Goal: Information Seeking & Learning: Learn about a topic

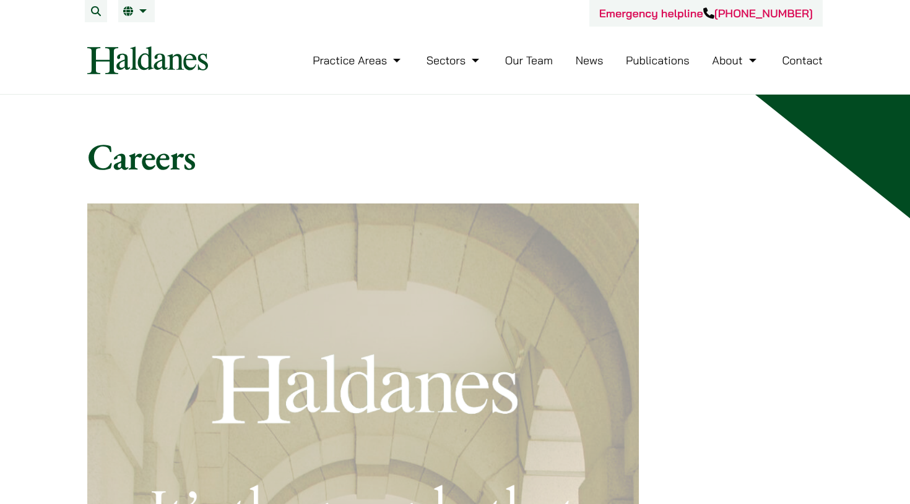
click at [797, 65] on link "Contact" at bounding box center [802, 60] width 41 height 14
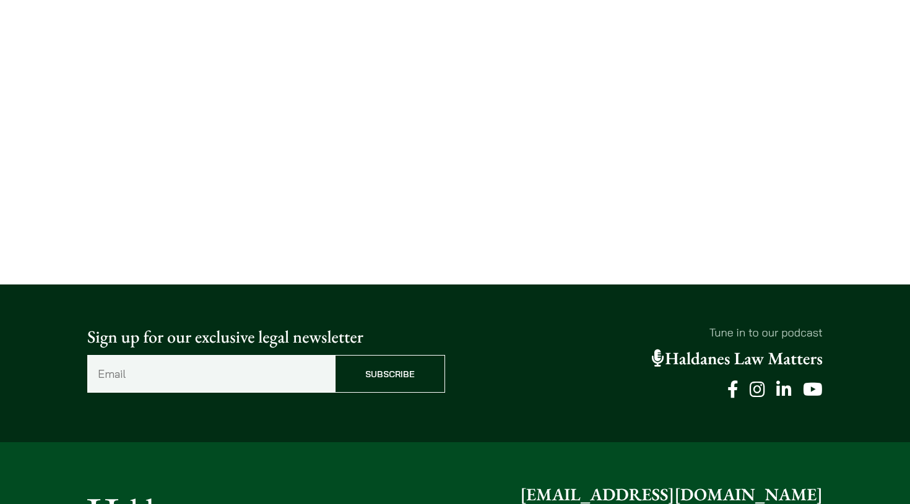
scroll to position [952, 0]
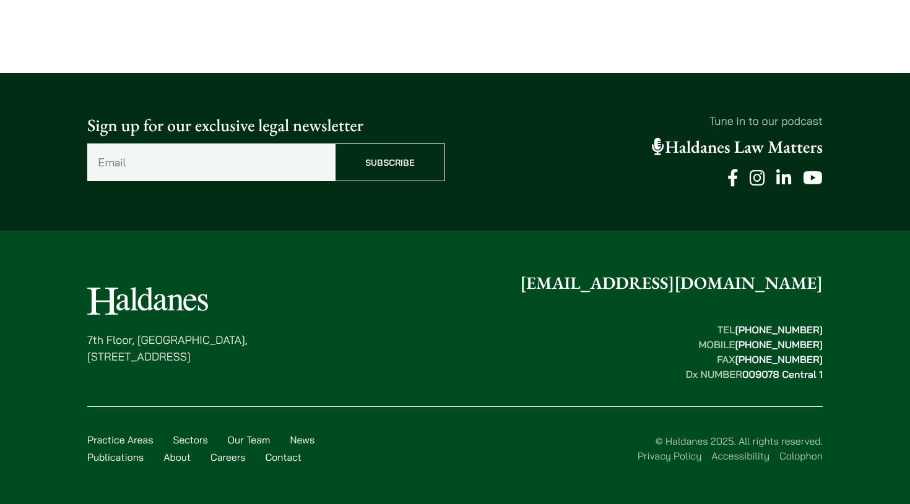
click at [233, 459] on link "Careers" at bounding box center [227, 457] width 35 height 12
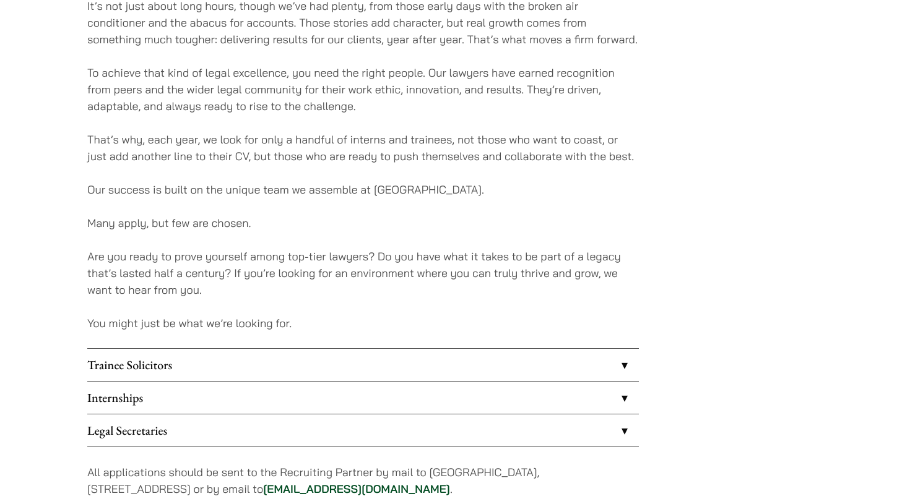
scroll to position [841, 0]
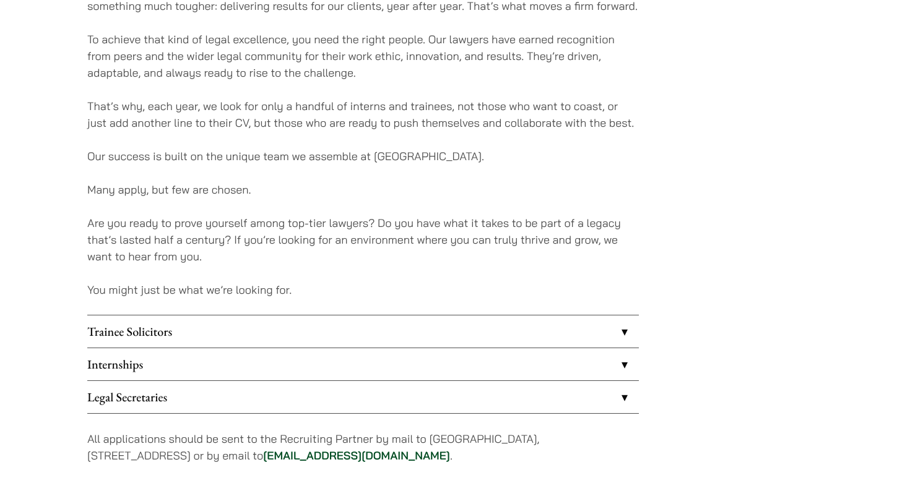
click at [206, 328] on link "Trainee Solicitors" at bounding box center [362, 332] width 551 height 32
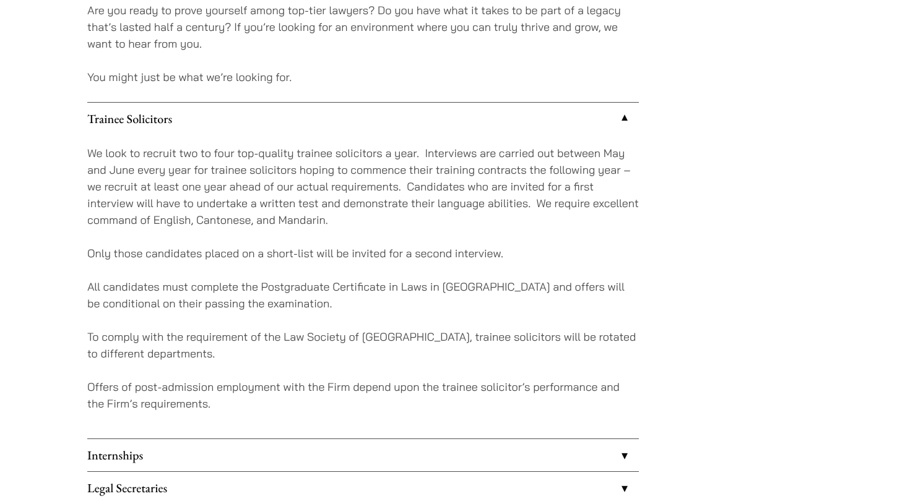
scroll to position [1056, 0]
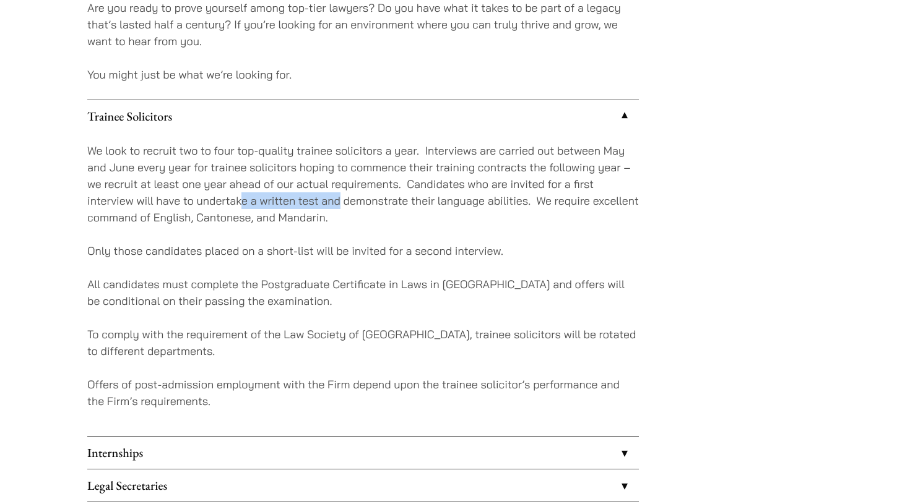
drag, startPoint x: 242, startPoint y: 204, endPoint x: 339, endPoint y: 202, distance: 96.6
click at [339, 202] on p "We look to recruit two to four top-quality trainee solicitors a year. Interview…" at bounding box center [362, 184] width 551 height 84
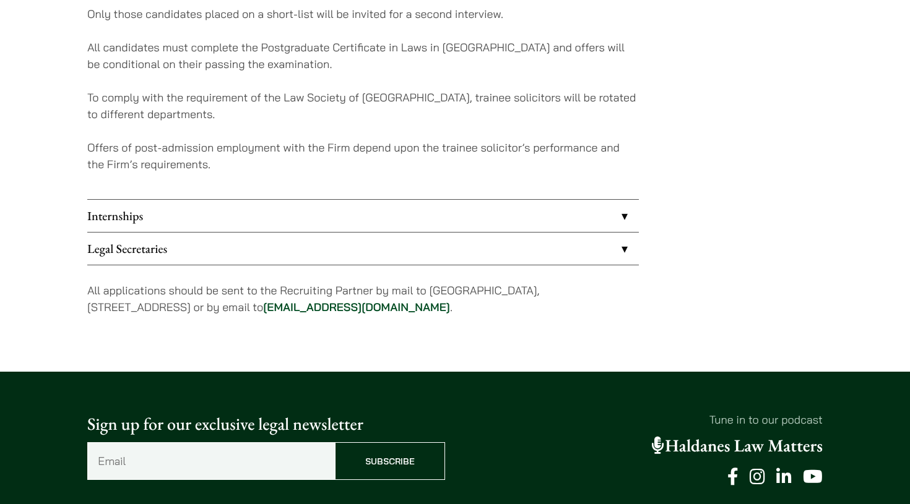
scroll to position [1295, 0]
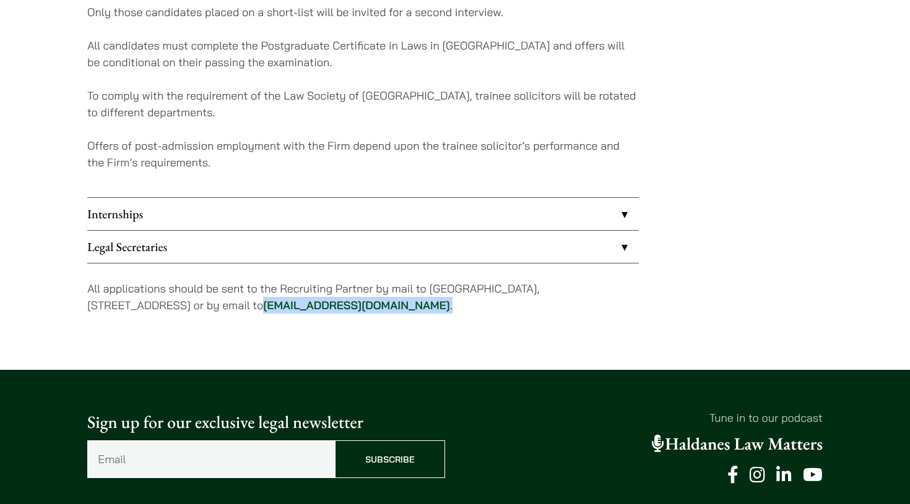
drag, startPoint x: 432, startPoint y: 306, endPoint x: 298, endPoint y: 306, distance: 133.7
click at [298, 306] on p "All applications should be sent to the Recruiting Partner by mail to 7th Floor,…" at bounding box center [362, 296] width 551 height 33
copy p "career@haldanes.com ."
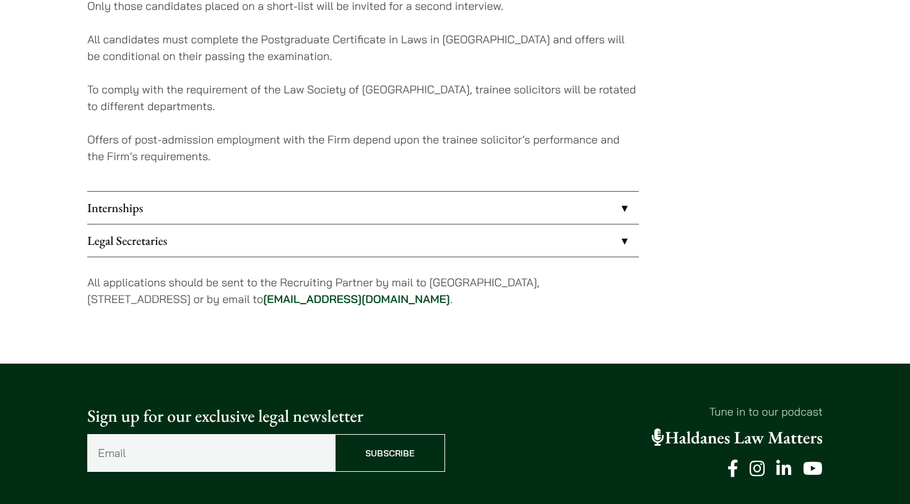
scroll to position [1306, 0]
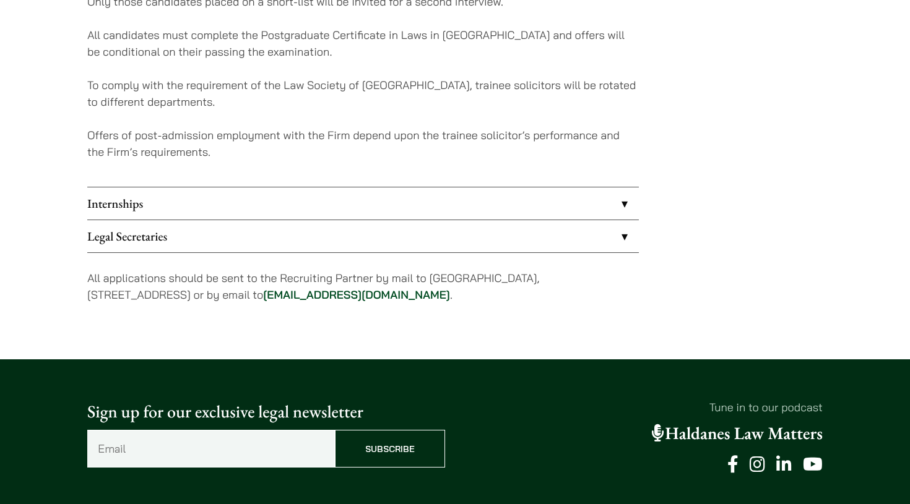
click at [185, 201] on link "Internships" at bounding box center [362, 204] width 551 height 32
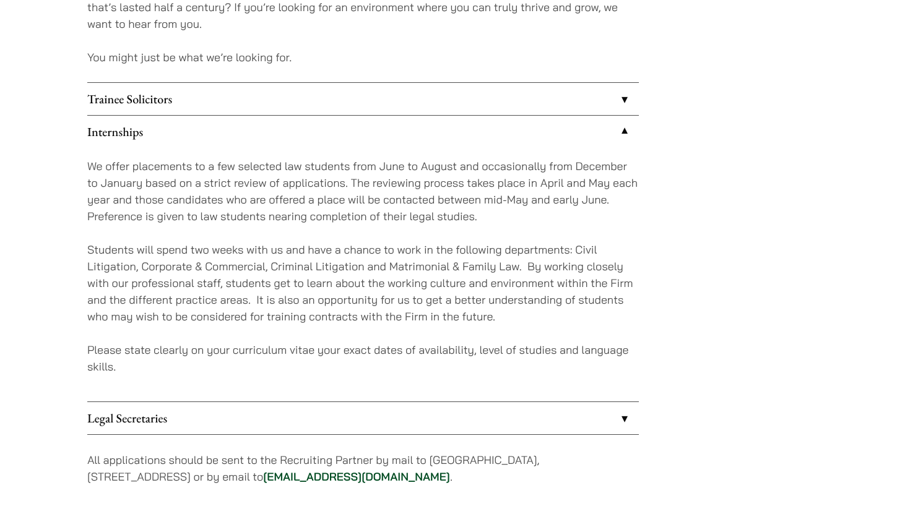
scroll to position [1075, 0]
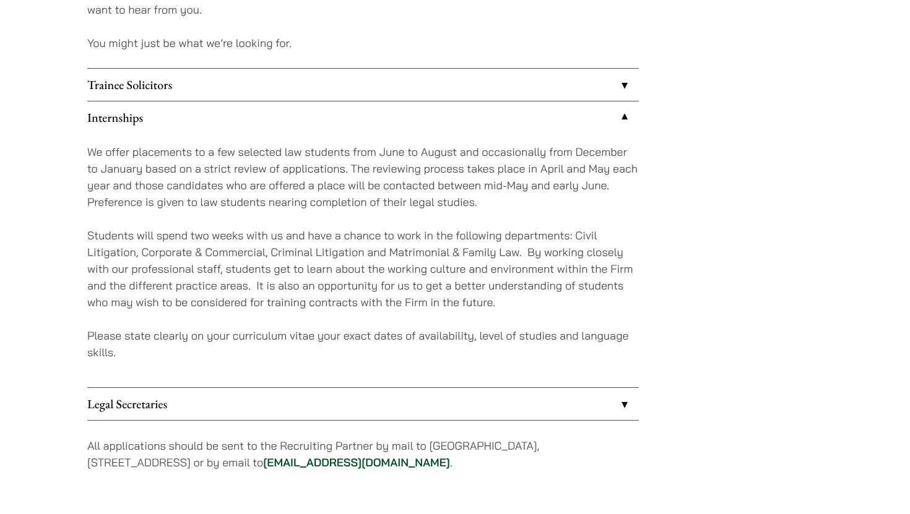
scroll to position [1087, 0]
click at [371, 116] on link "Internships" at bounding box center [362, 118] width 551 height 32
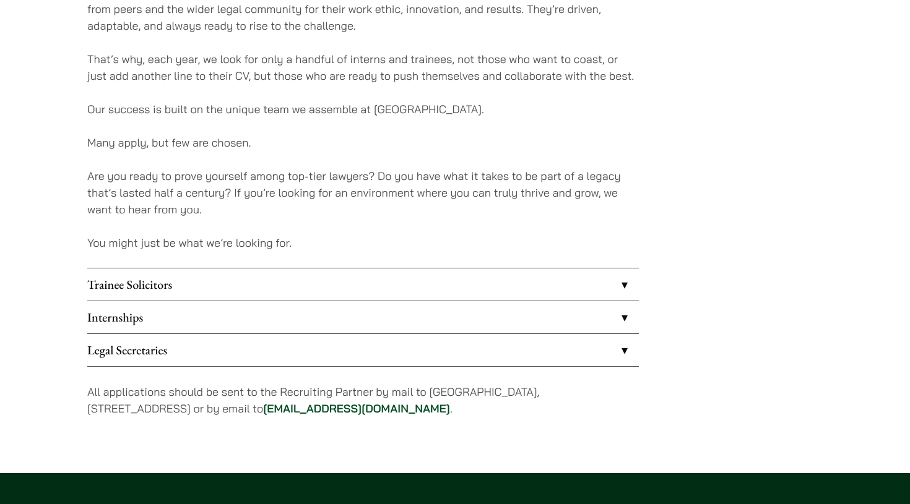
scroll to position [0, 0]
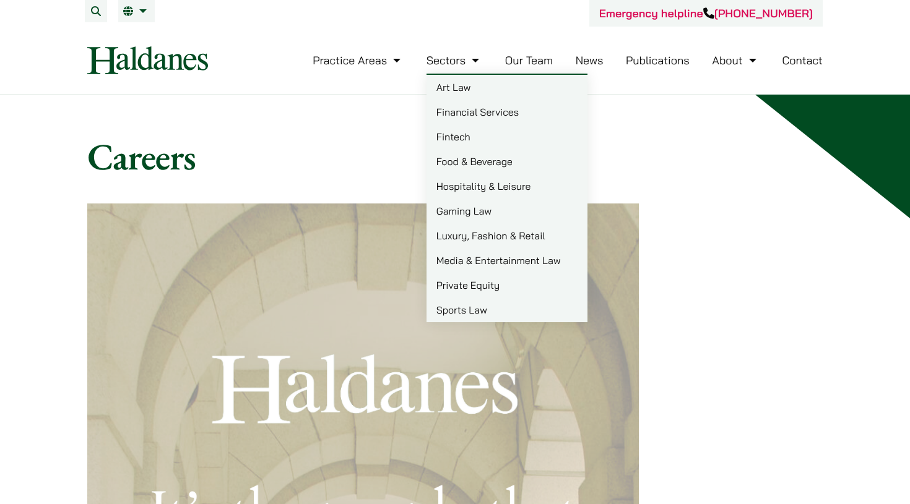
click at [460, 90] on link "Art Law" at bounding box center [506, 87] width 161 height 25
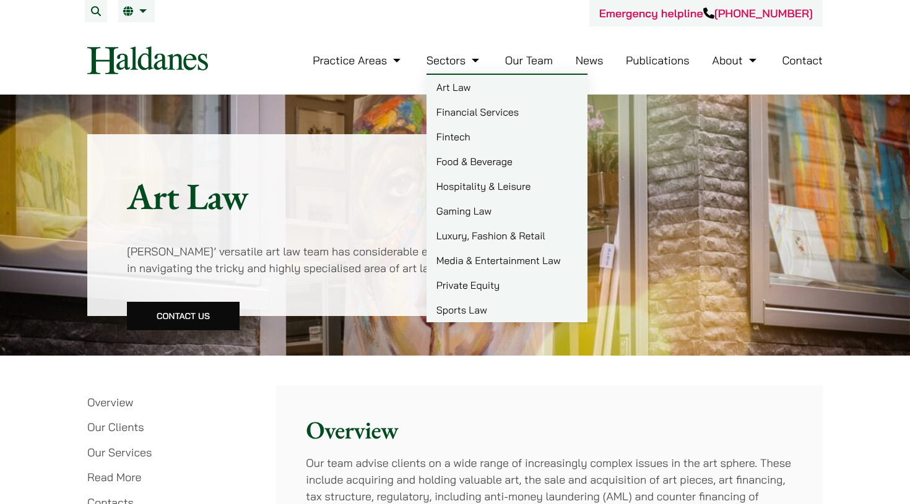
click at [457, 136] on link "Fintech" at bounding box center [506, 136] width 161 height 25
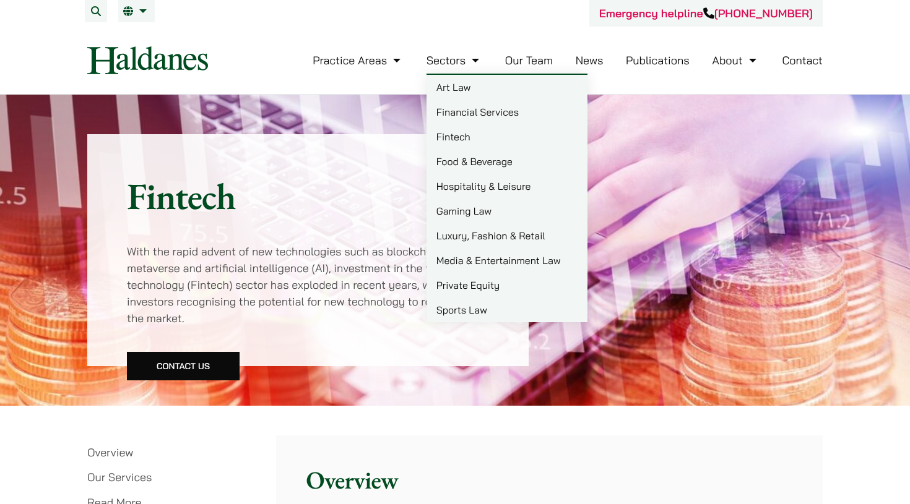
click at [477, 210] on link "Gaming Law" at bounding box center [506, 211] width 161 height 25
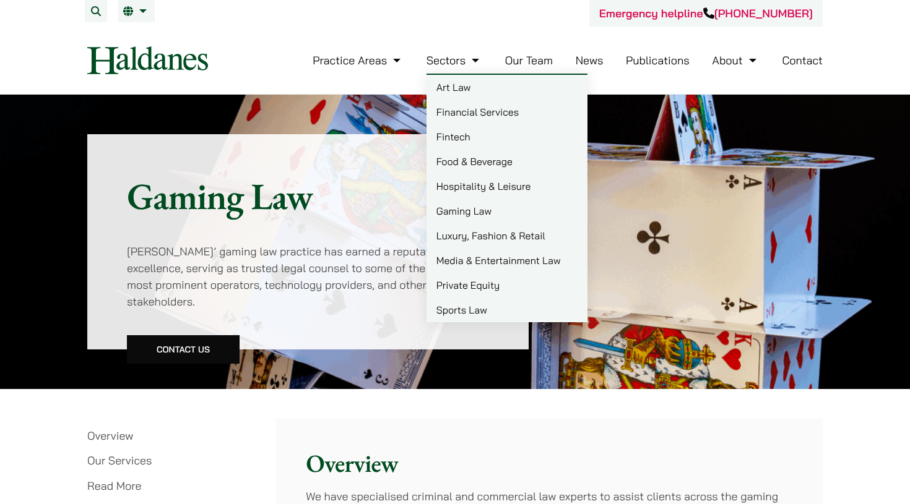
click at [490, 239] on link "Luxury, Fashion & Retail" at bounding box center [506, 235] width 161 height 25
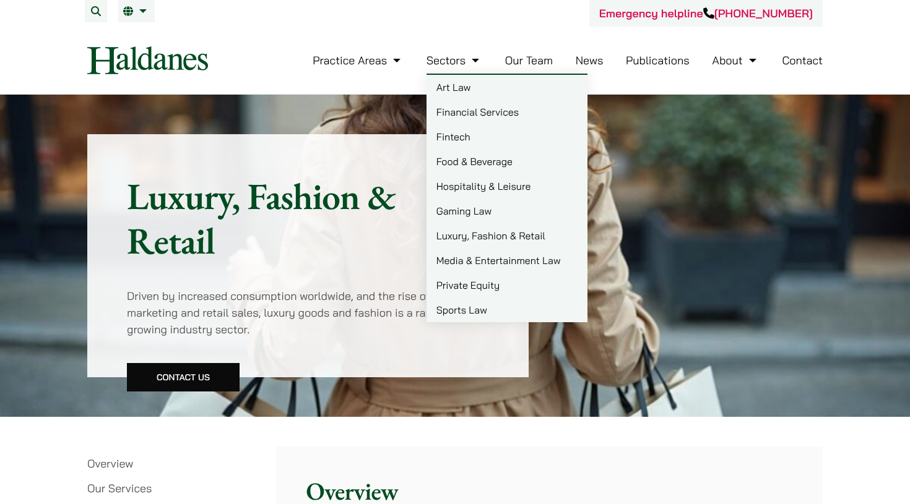
click at [475, 282] on link "Private Equity" at bounding box center [506, 285] width 161 height 25
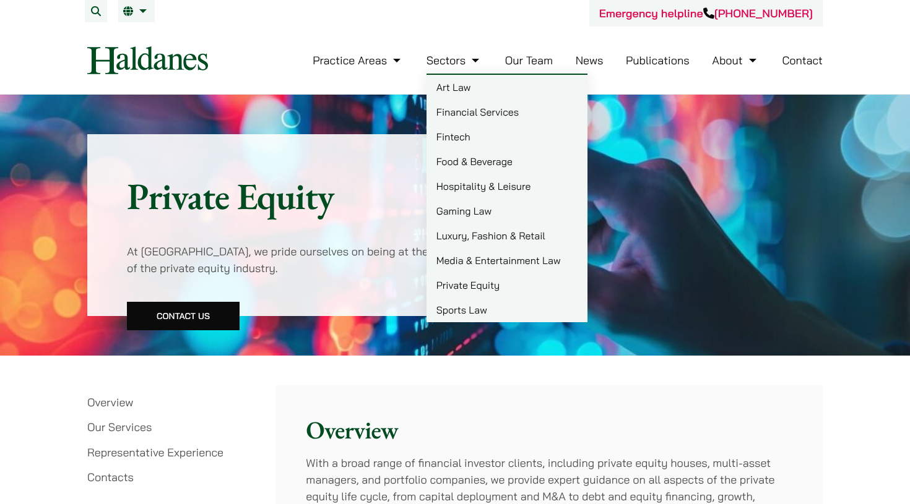
click at [466, 314] on link "Sports Law" at bounding box center [506, 310] width 161 height 25
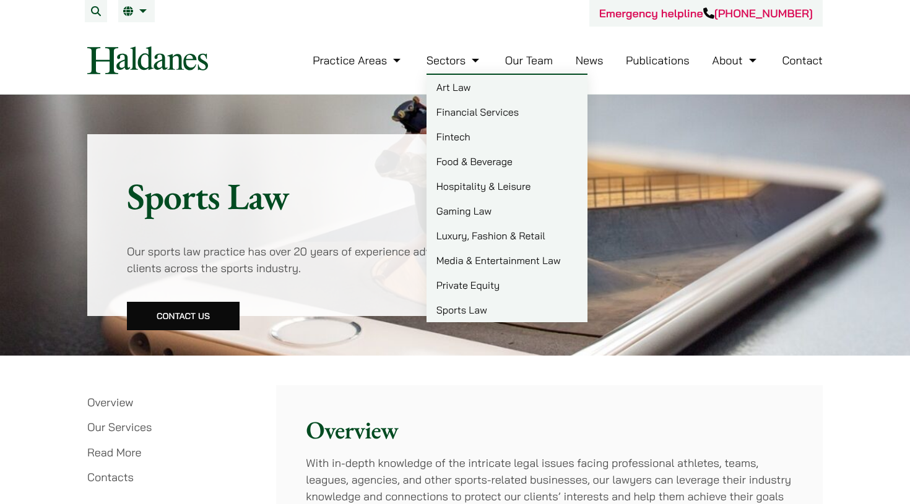
click at [472, 187] on link "Hospitality & Leisure" at bounding box center [506, 186] width 161 height 25
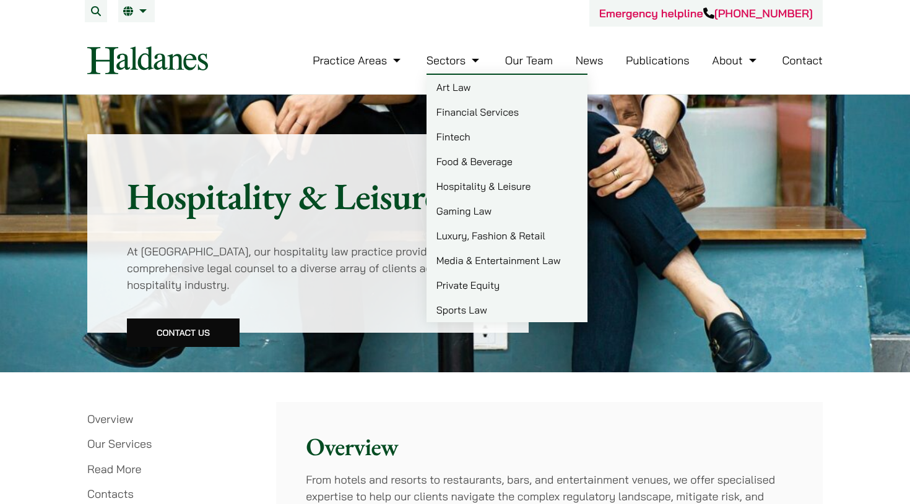
click at [454, 139] on link "Fintech" at bounding box center [506, 136] width 161 height 25
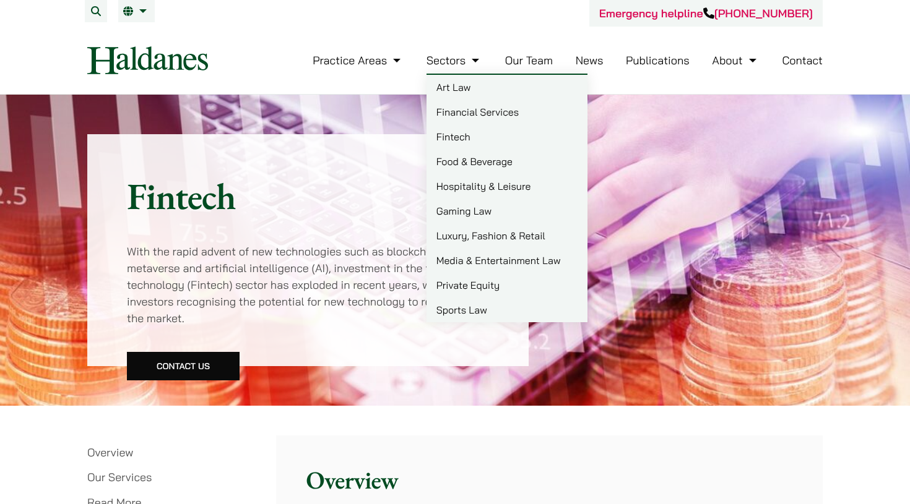
click at [458, 111] on link "Financial Services" at bounding box center [506, 112] width 161 height 25
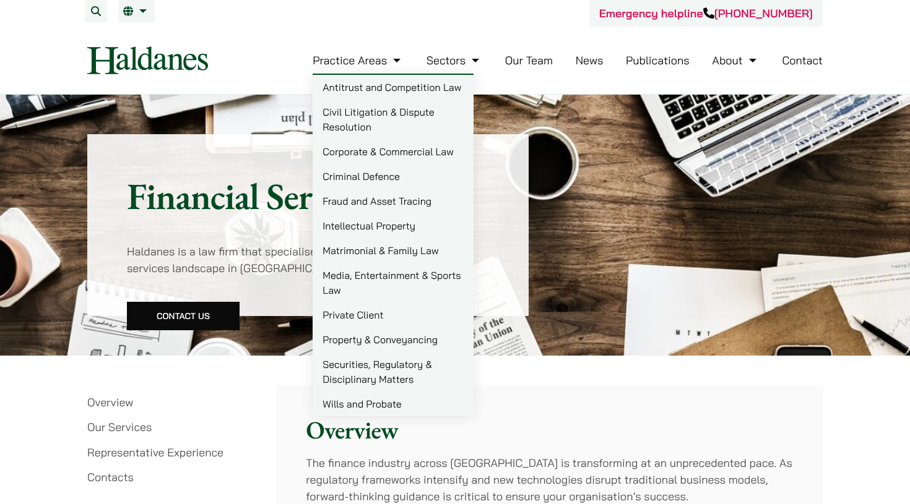
click at [371, 90] on link "Antitrust and Competition Law" at bounding box center [393, 87] width 161 height 25
